Goal: Task Accomplishment & Management: Use online tool/utility

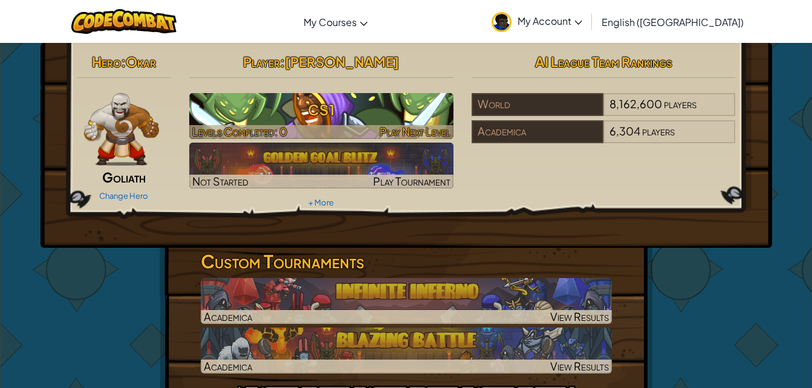
click at [436, 113] on h3 "CS1" at bounding box center [321, 109] width 264 height 27
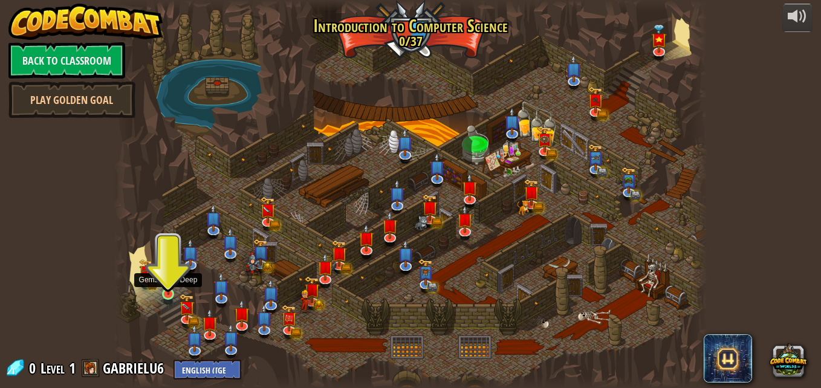
click at [166, 286] on img at bounding box center [168, 279] width 14 height 32
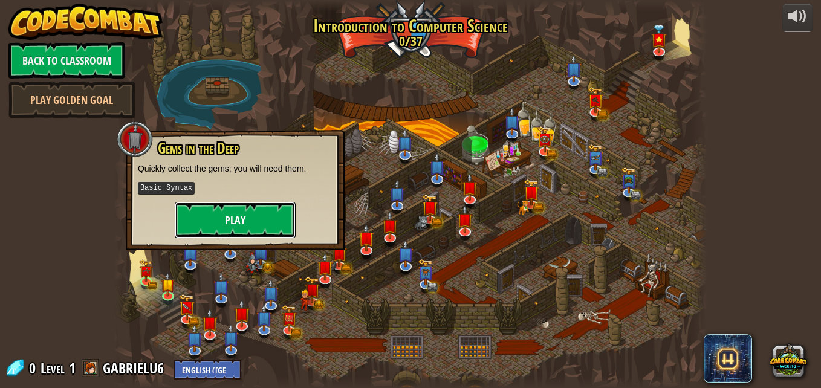
click at [224, 226] on button "Play" at bounding box center [235, 220] width 121 height 36
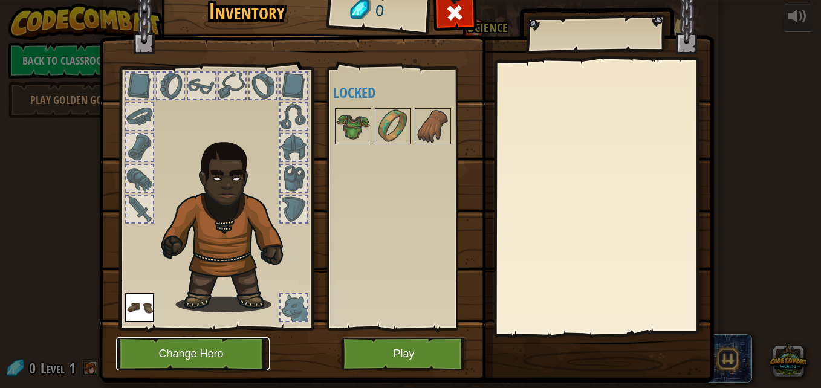
click at [212, 349] on button "Change Hero" at bounding box center [193, 353] width 154 height 33
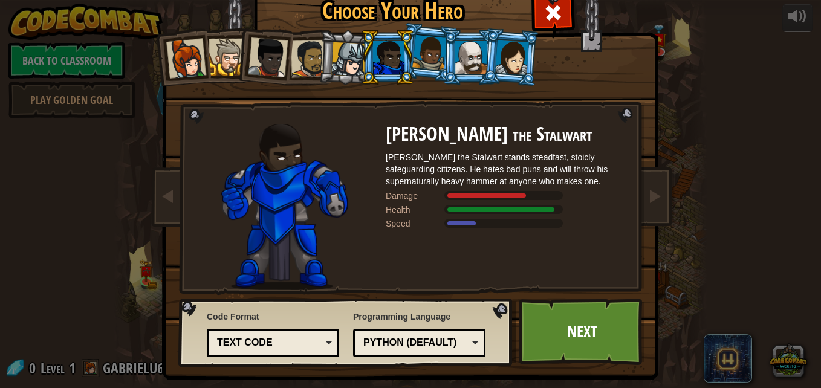
click at [465, 80] on li at bounding box center [469, 57] width 54 height 55
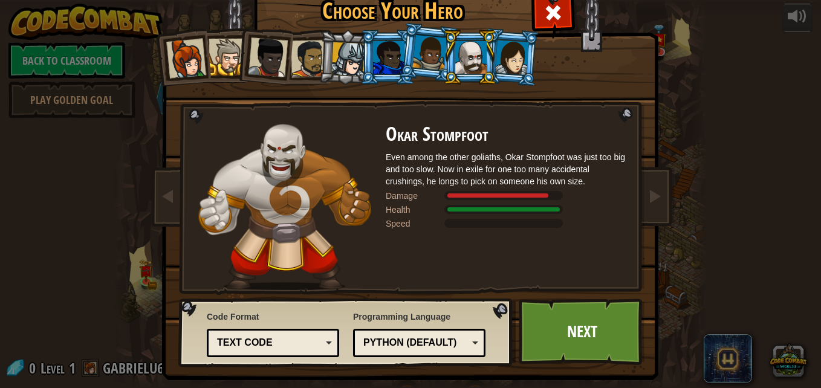
click at [423, 60] on div at bounding box center [429, 53] width 34 height 36
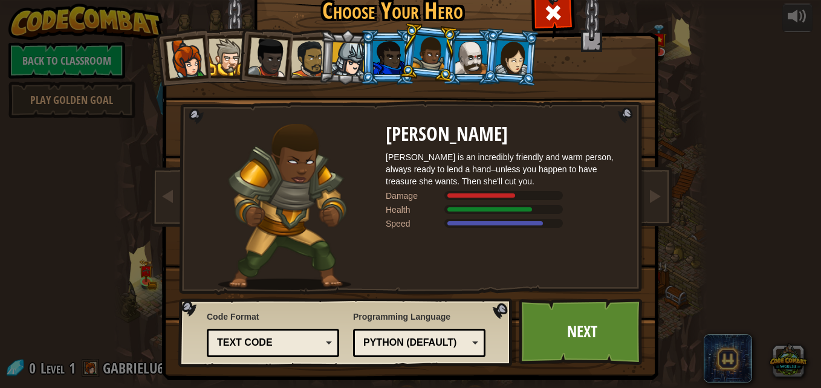
click at [378, 63] on div at bounding box center [388, 57] width 31 height 33
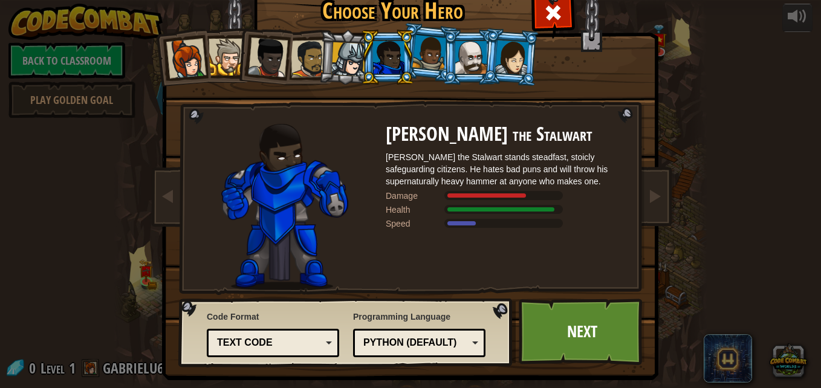
click at [348, 67] on div at bounding box center [348, 59] width 34 height 34
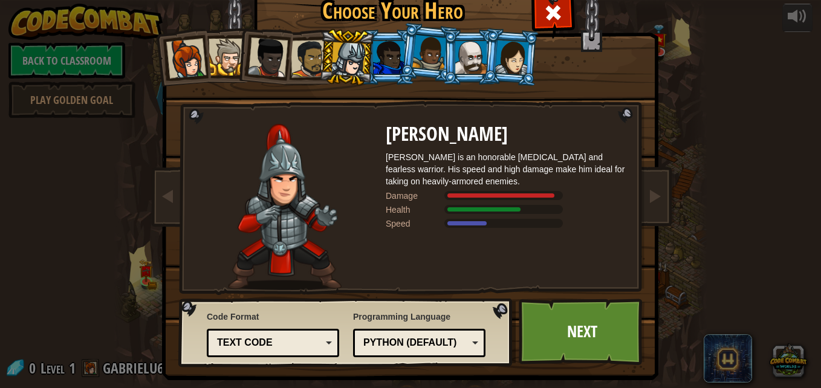
click at [304, 59] on div at bounding box center [309, 58] width 37 height 37
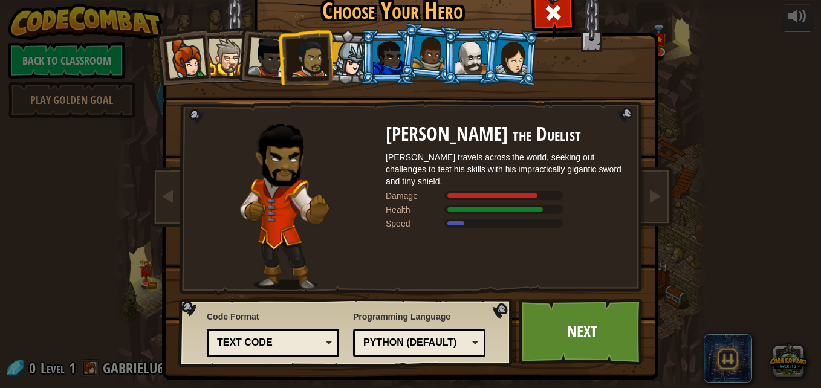
click at [398, 67] on li at bounding box center [428, 52] width 60 height 60
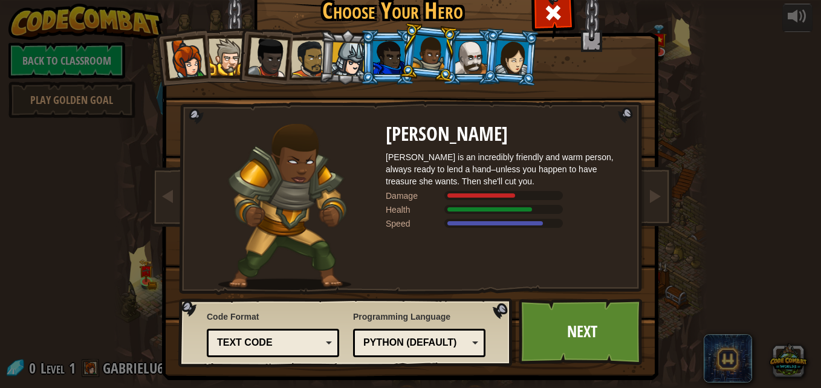
click at [376, 45] on div at bounding box center [388, 57] width 31 height 33
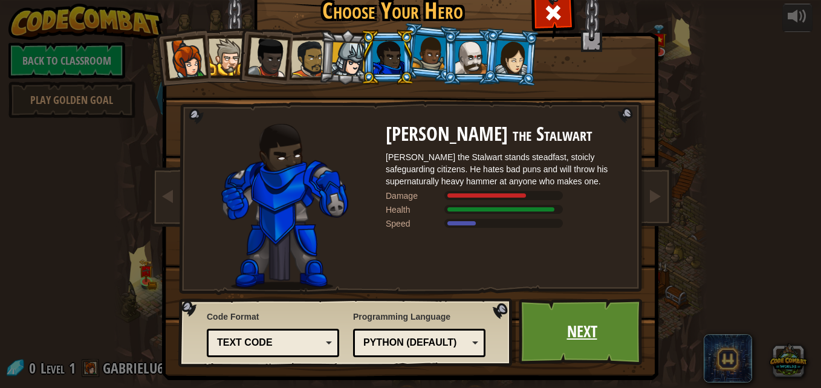
click at [563, 313] on link "Next" at bounding box center [582, 332] width 126 height 66
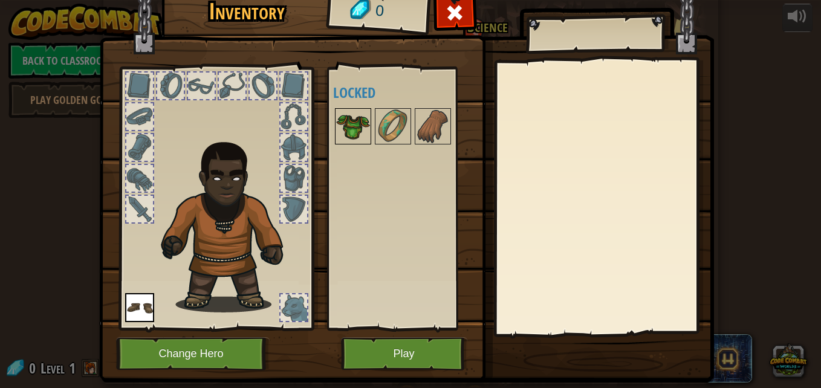
click at [340, 128] on img at bounding box center [353, 126] width 34 height 34
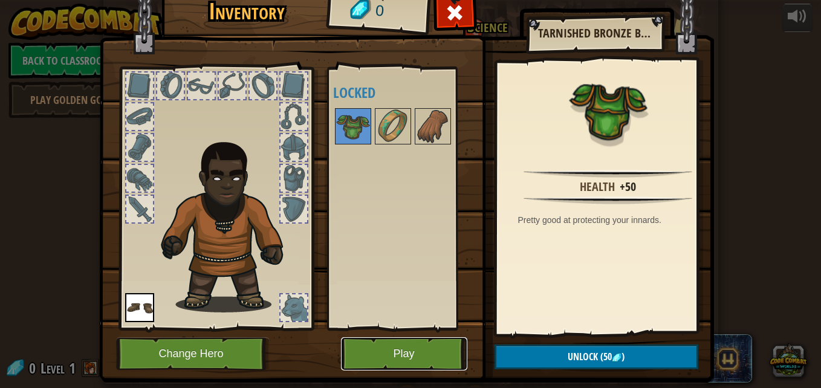
click at [393, 348] on button "Play" at bounding box center [404, 353] width 126 height 33
